Goal: Navigation & Orientation: Find specific page/section

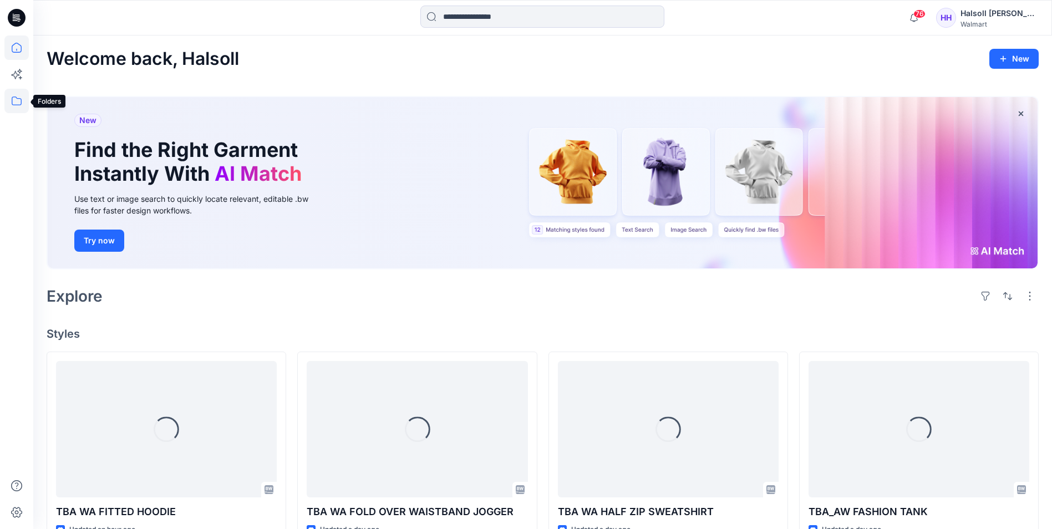
click at [9, 102] on icon at bounding box center [16, 101] width 24 height 24
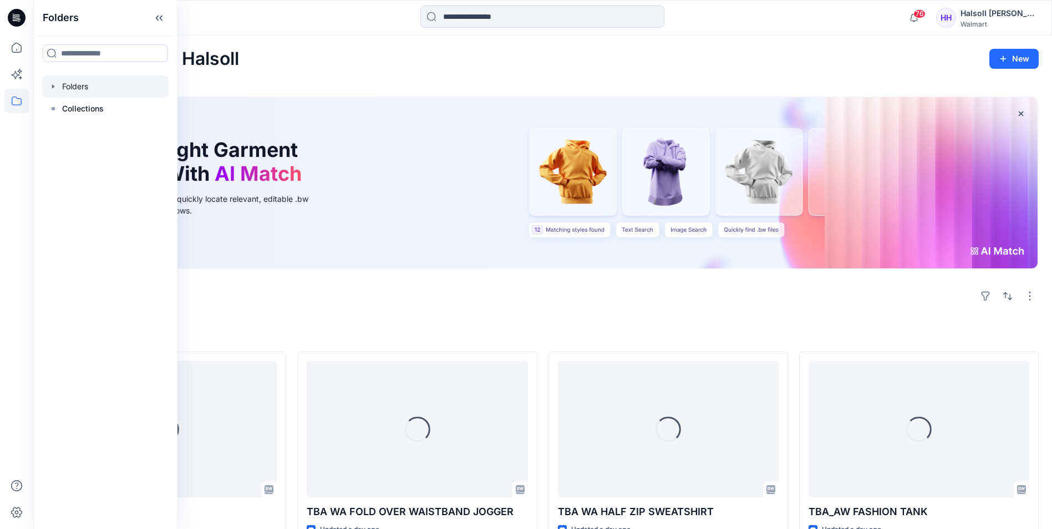
click at [96, 86] on div at bounding box center [105, 86] width 126 height 22
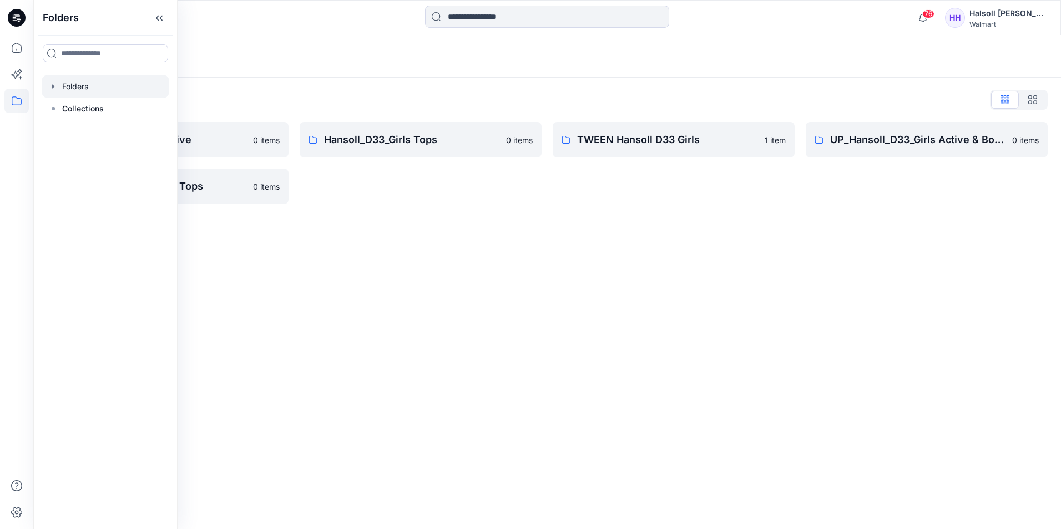
click at [315, 194] on div "Hansoll_D33_Girls Tops 0 items" at bounding box center [421, 163] width 242 height 82
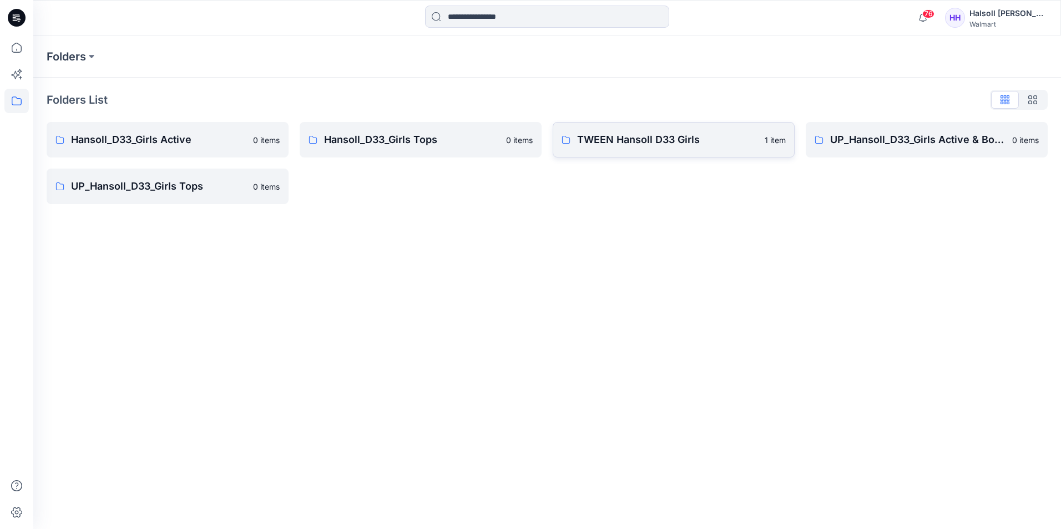
click at [643, 143] on p "TWEEN Hansoll D33 Girls" at bounding box center [667, 140] width 181 height 16
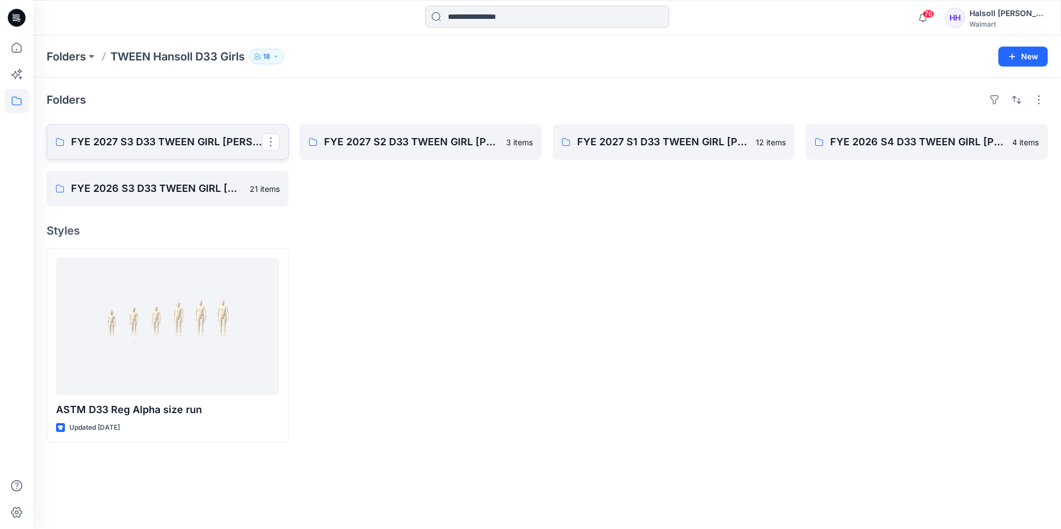
click at [177, 148] on p "FYE 2027 S3 D33 TWEEN GIRL [PERSON_NAME]" at bounding box center [166, 142] width 191 height 16
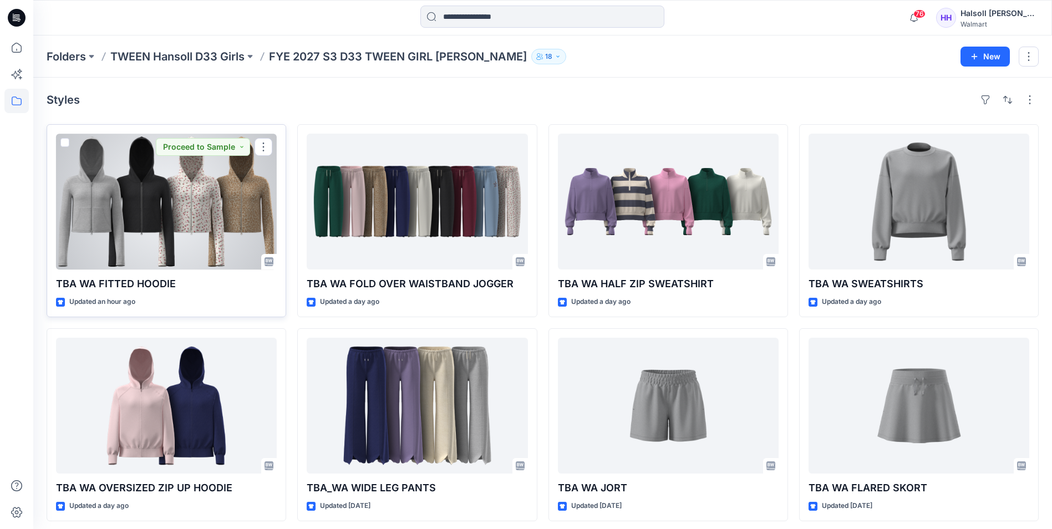
click at [185, 232] on div at bounding box center [166, 202] width 221 height 136
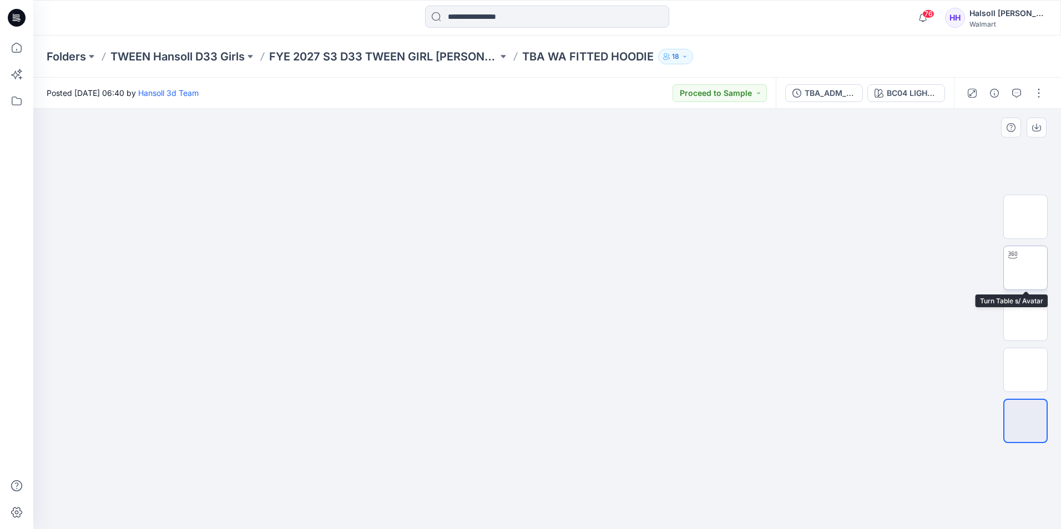
click at [1025, 268] on img at bounding box center [1025, 268] width 0 height 0
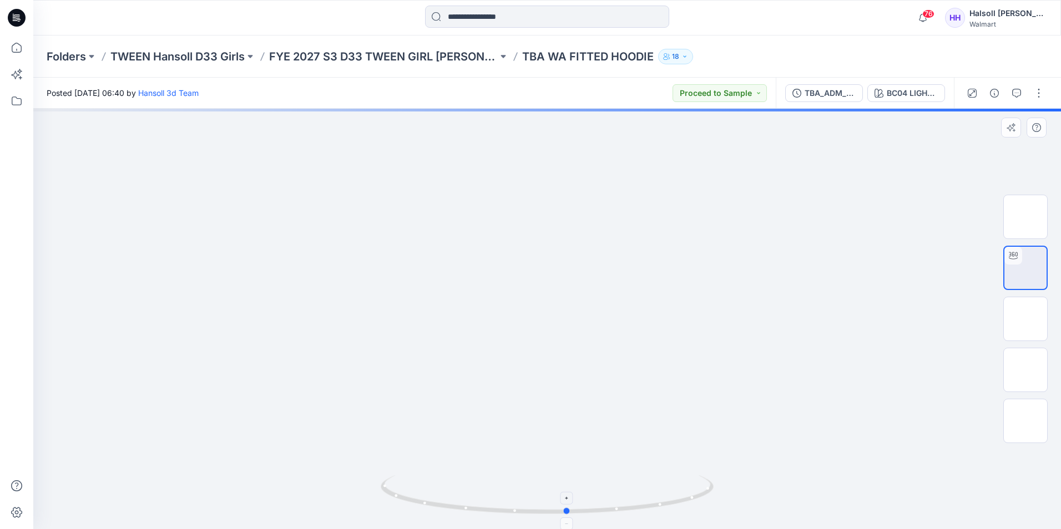
drag, startPoint x: 484, startPoint y: 509, endPoint x: 504, endPoint y: 514, distance: 20.5
click at [504, 514] on icon at bounding box center [549, 496] width 336 height 42
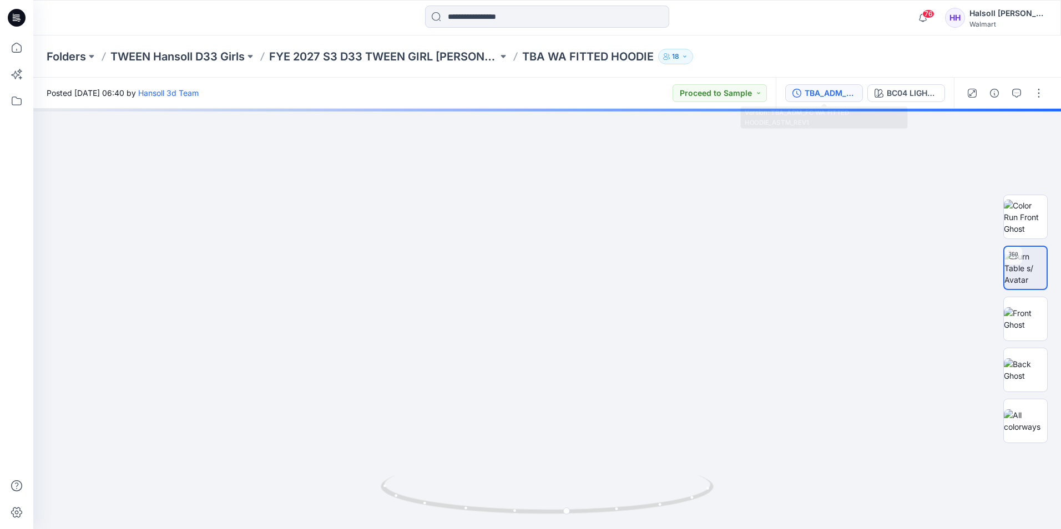
click at [813, 100] on button "TBA_ADM_FC WA FITTED HOODIE_ASTM_REV1" at bounding box center [824, 93] width 78 height 18
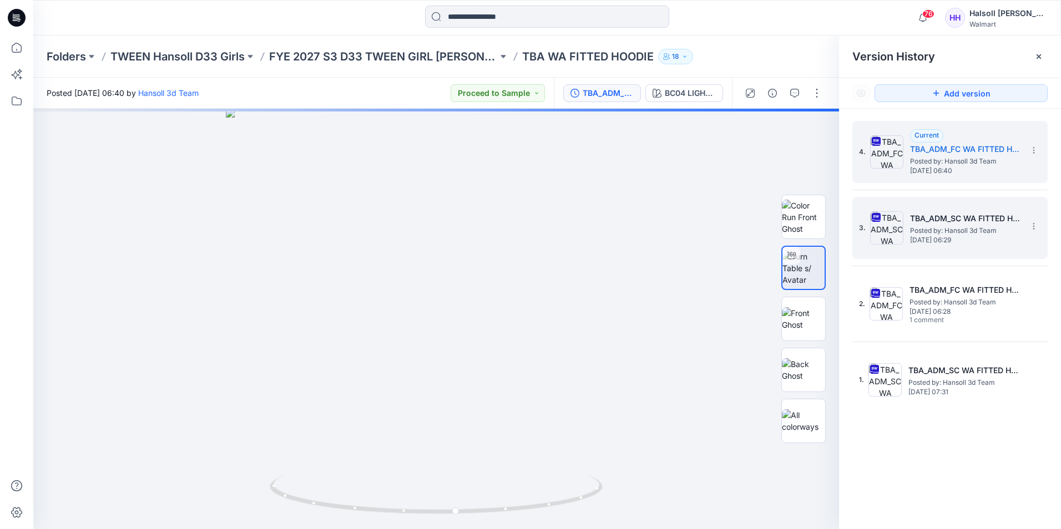
click at [939, 239] on span "[DATE] 06:29" at bounding box center [965, 240] width 111 height 8
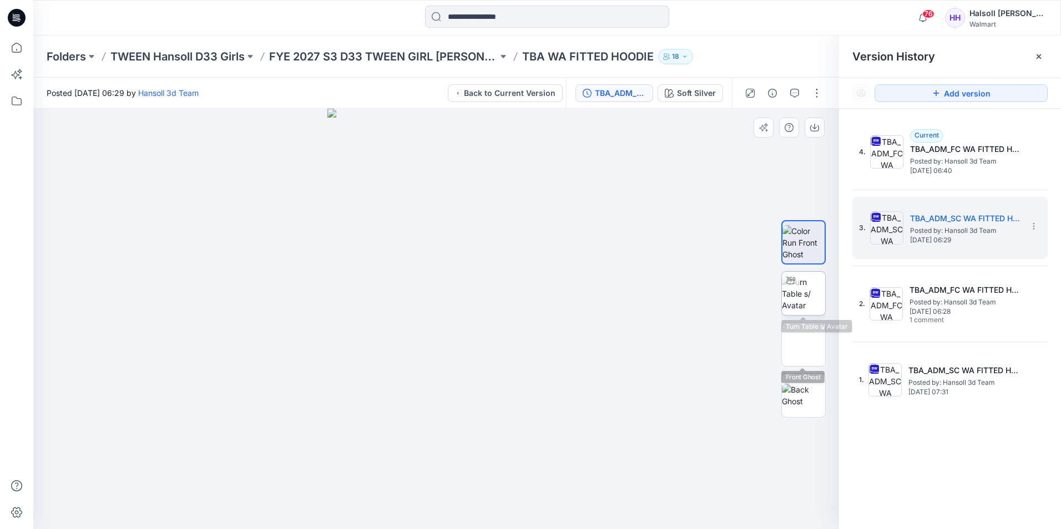
click at [788, 290] on img at bounding box center [803, 293] width 43 height 35
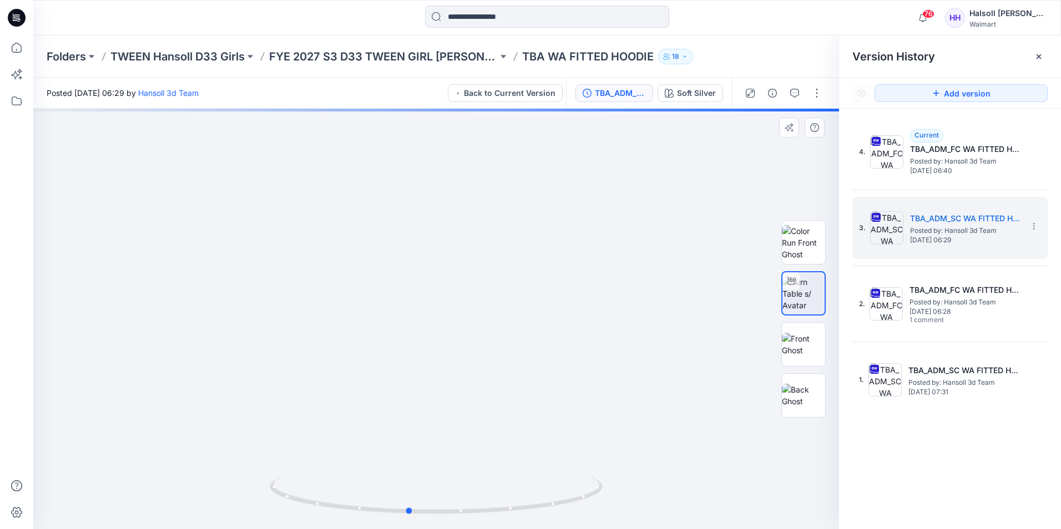
drag, startPoint x: 486, startPoint y: 511, endPoint x: 458, endPoint y: 519, distance: 29.0
click at [458, 519] on div at bounding box center [435, 319] width 805 height 420
drag, startPoint x: 485, startPoint y: 513, endPoint x: 465, endPoint y: 513, distance: 19.4
click at [465, 513] on icon at bounding box center [438, 496] width 336 height 42
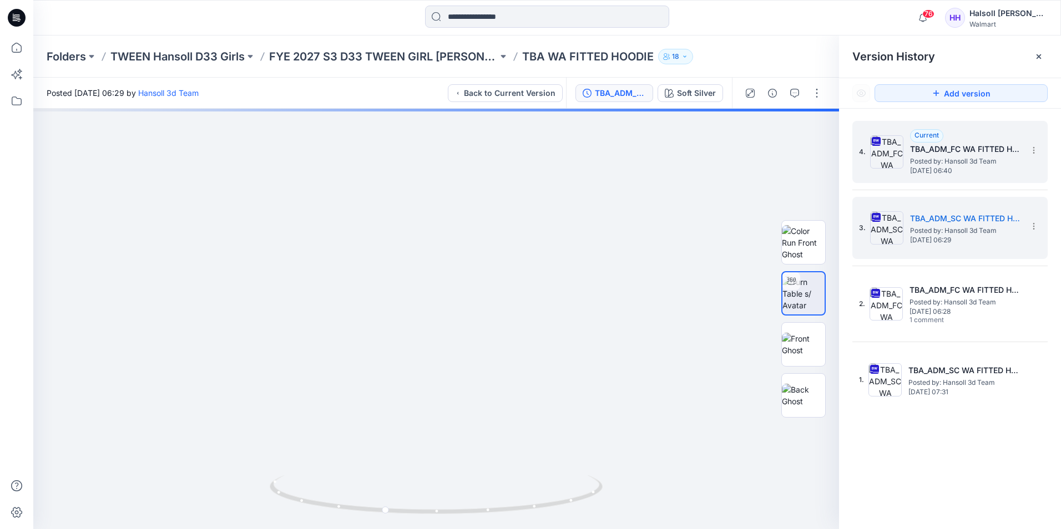
click at [933, 156] on span "Posted by: Hansoll 3d Team" at bounding box center [965, 161] width 111 height 11
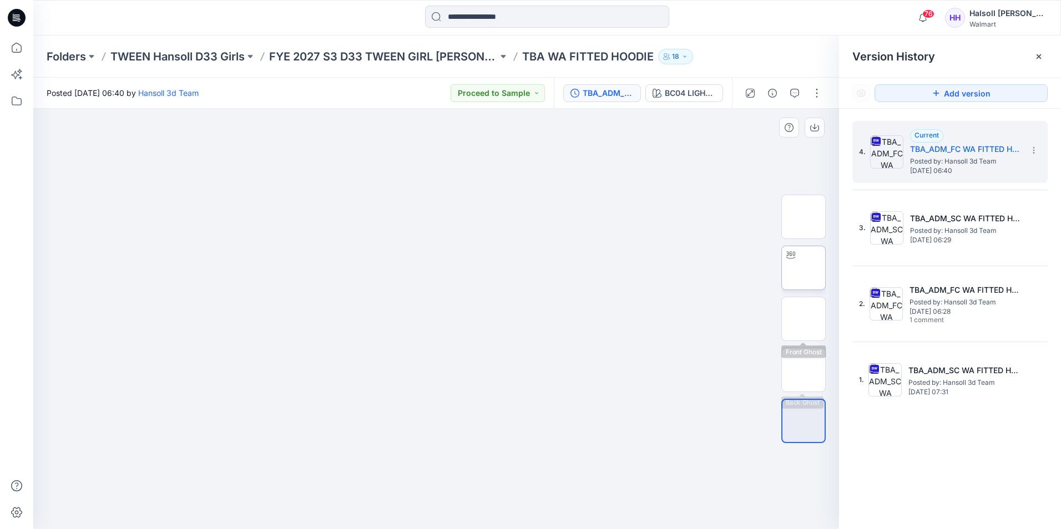
click at [803, 268] on img at bounding box center [803, 268] width 0 height 0
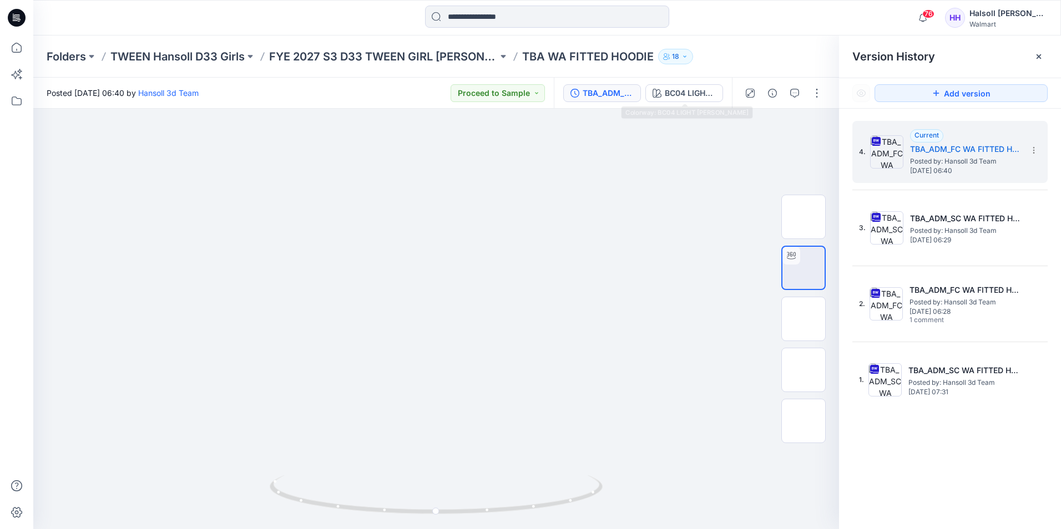
click at [723, 92] on div "TBA_ADM_FC WA FITTED HOODIE_ASTM_REV1 BC04 LIGHT [PERSON_NAME]" at bounding box center [643, 93] width 178 height 31
click at [701, 92] on div "BC04 LIGHT [PERSON_NAME]" at bounding box center [690, 93] width 51 height 12
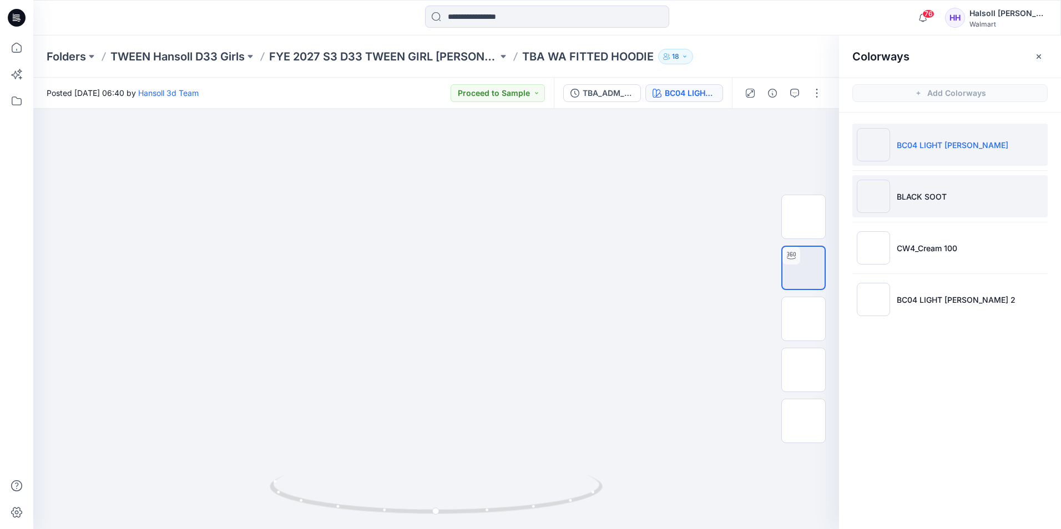
click at [929, 197] on p "BLACK SOOT" at bounding box center [921, 197] width 50 height 12
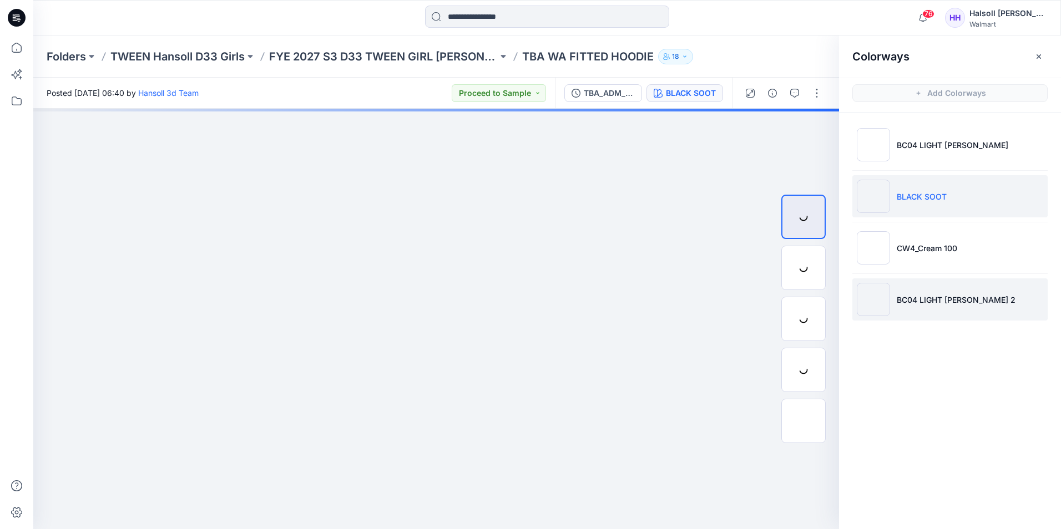
click at [906, 300] on p "BC04 LIGHT [PERSON_NAME] 2" at bounding box center [955, 300] width 119 height 12
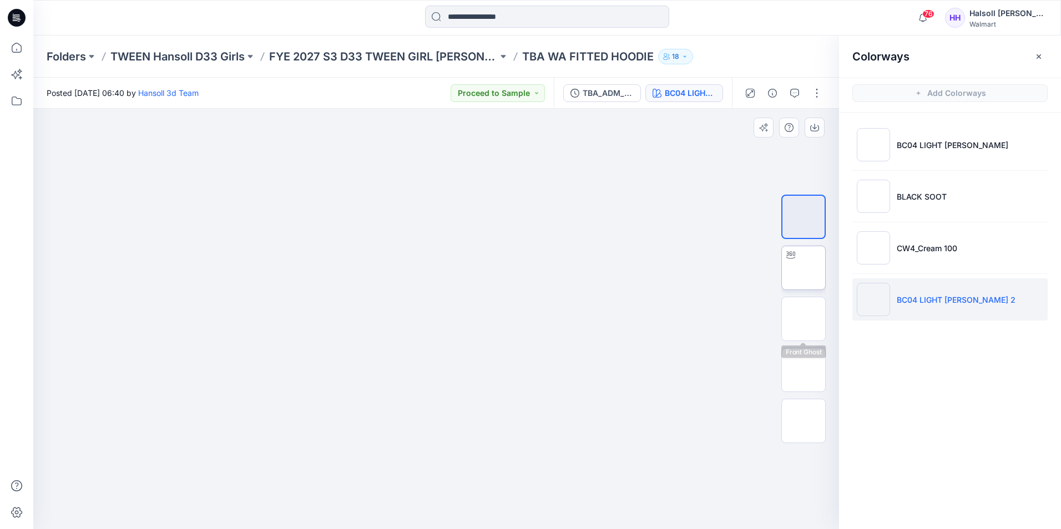
click at [803, 268] on img at bounding box center [803, 268] width 0 height 0
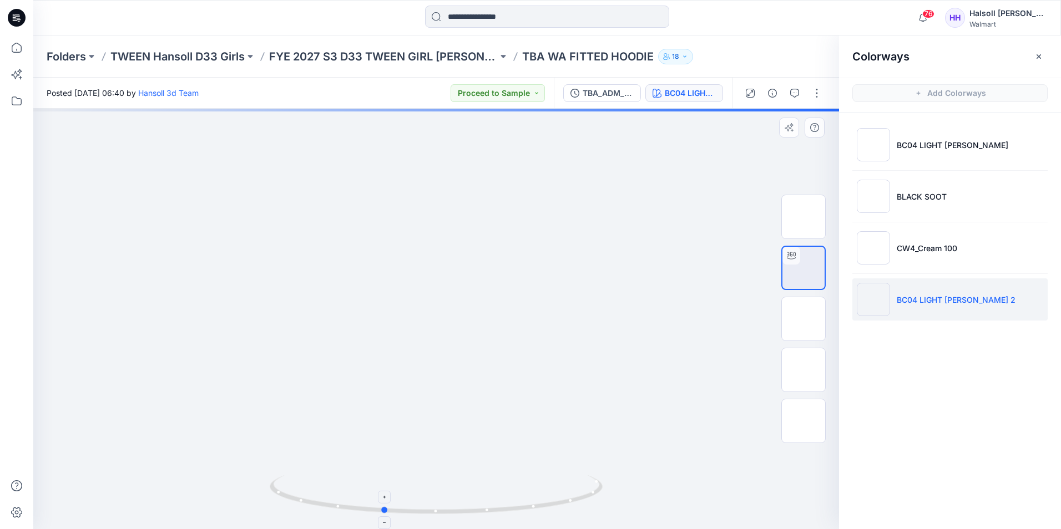
drag, startPoint x: 489, startPoint y: 508, endPoint x: 453, endPoint y: 503, distance: 35.9
click at [453, 513] on icon at bounding box center [438, 496] width 336 height 42
drag, startPoint x: 464, startPoint y: 513, endPoint x: 488, endPoint y: 521, distance: 24.6
click at [488, 521] on div at bounding box center [436, 501] width 333 height 55
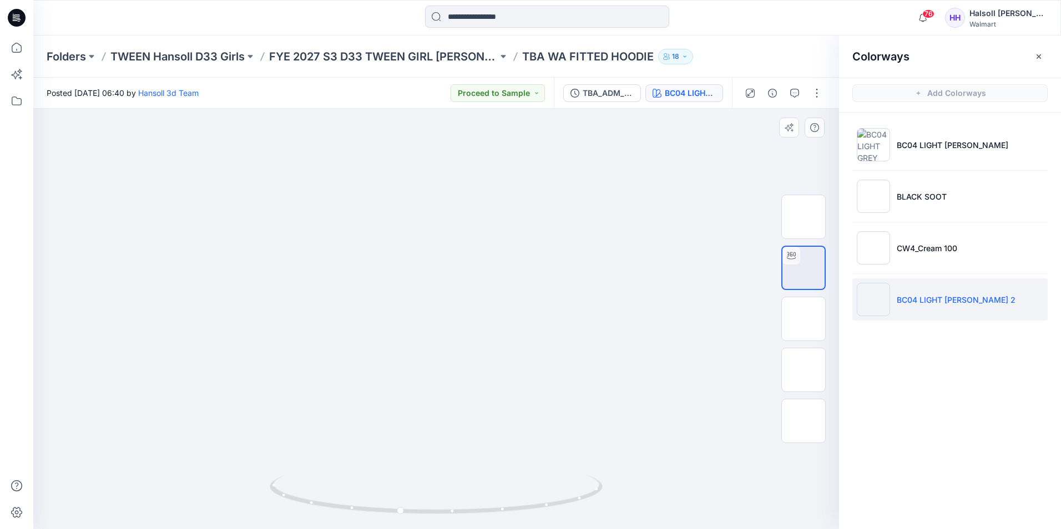
drag, startPoint x: 384, startPoint y: 272, endPoint x: 479, endPoint y: 272, distance: 94.9
drag, startPoint x: 361, startPoint y: 276, endPoint x: 466, endPoint y: 279, distance: 105.5
click at [466, 36] on img at bounding box center [435, 36] width 571 height 0
